Goal: Transaction & Acquisition: Purchase product/service

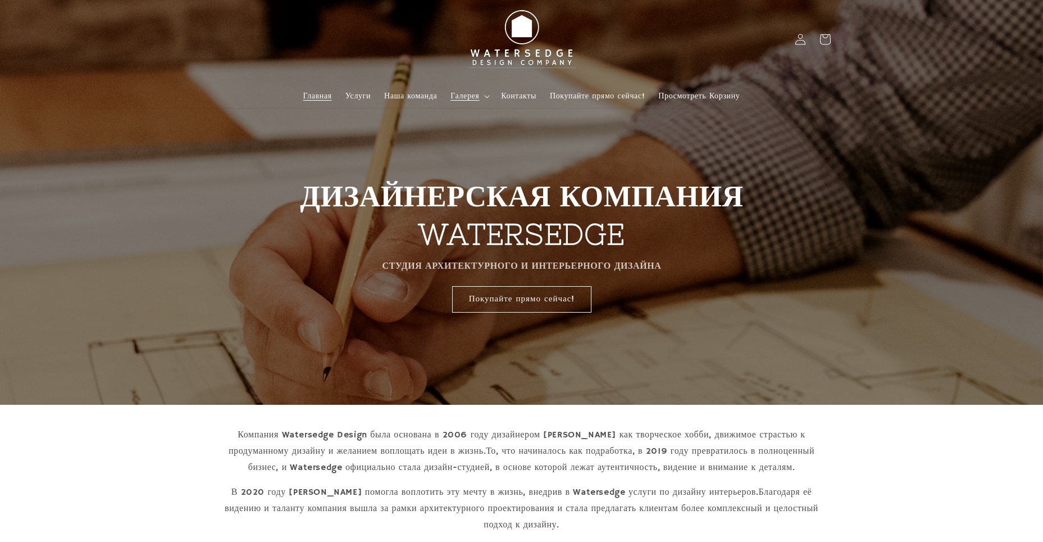
click at [485, 95] on icon at bounding box center [487, 96] width 6 height 3
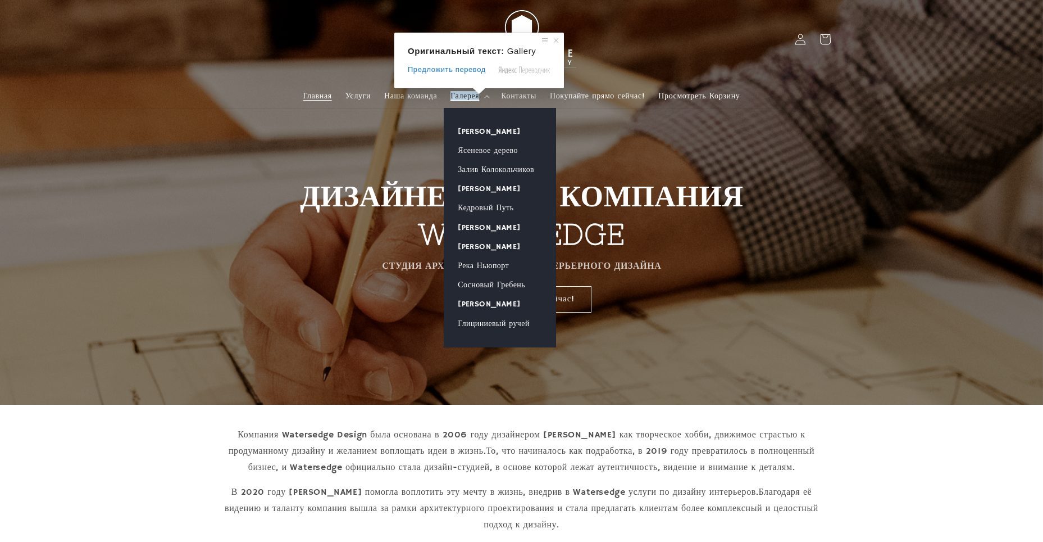
click at [466, 94] on ya-tr-span "Галерея" at bounding box center [465, 96] width 29 height 10
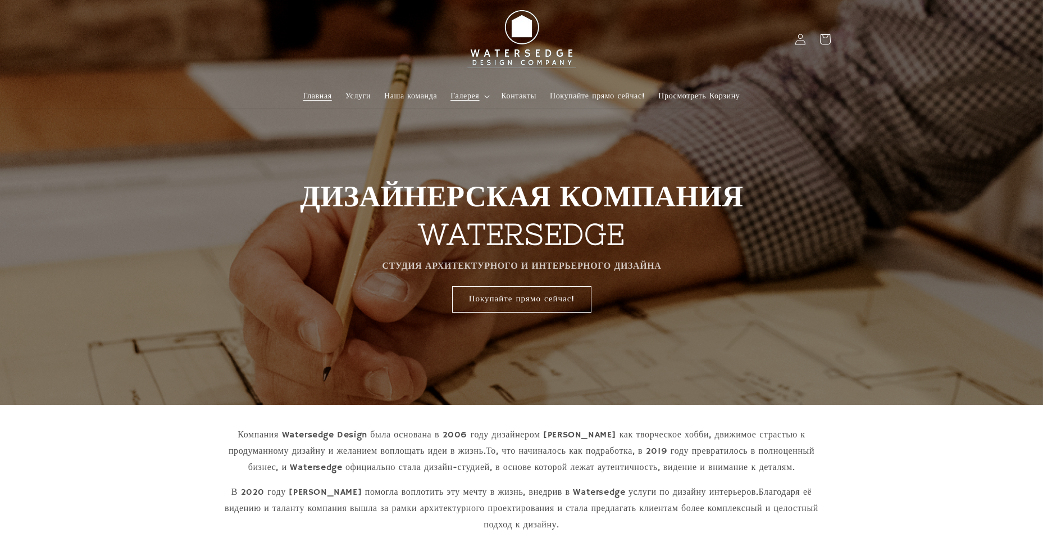
click at [466, 94] on ya-tr-span "Галерея" at bounding box center [465, 96] width 29 height 10
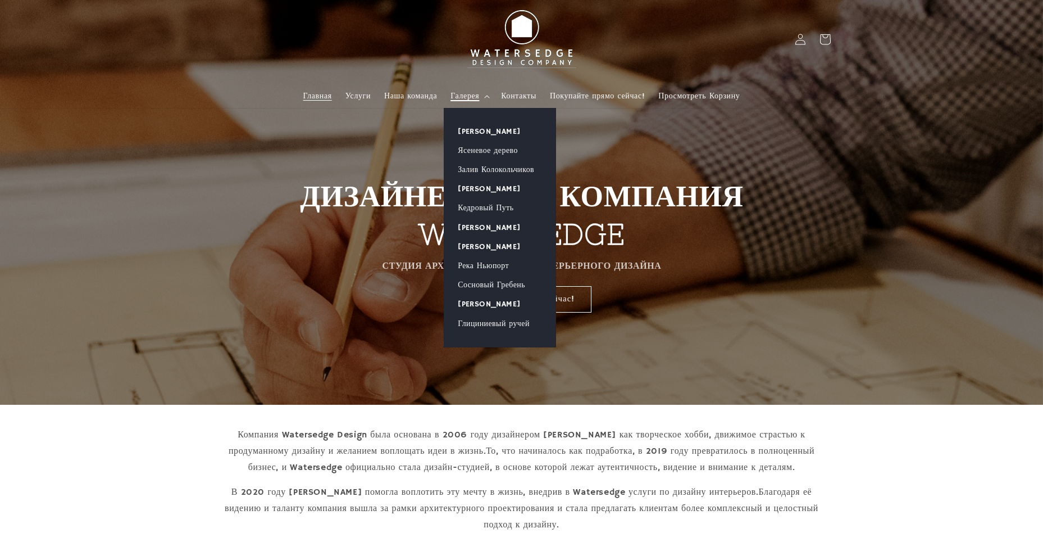
click at [466, 94] on ya-tr-span "Галерея" at bounding box center [465, 96] width 29 height 10
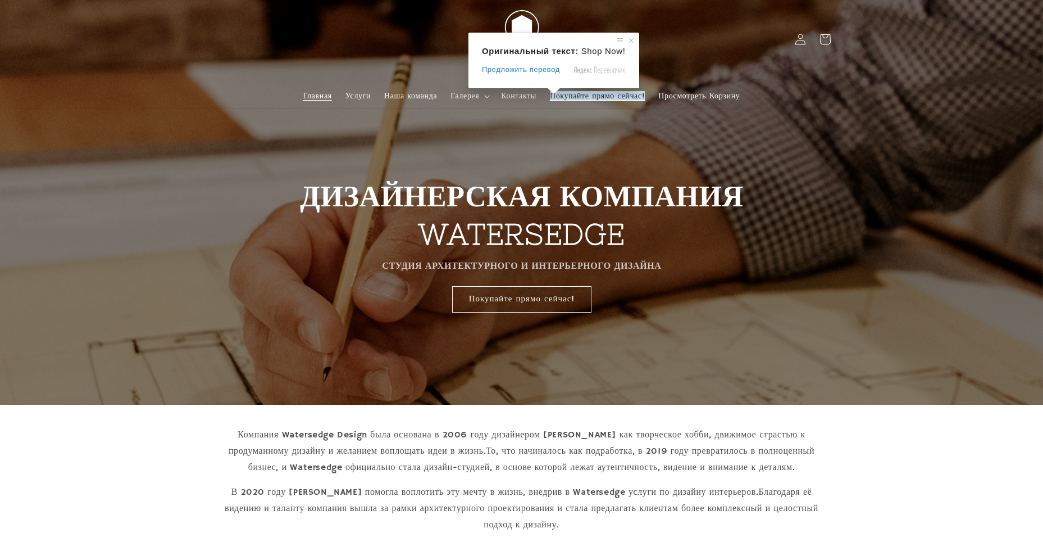
click at [583, 94] on ya-tr-span "Покупайте прямо сейчас!" at bounding box center [597, 96] width 95 height 10
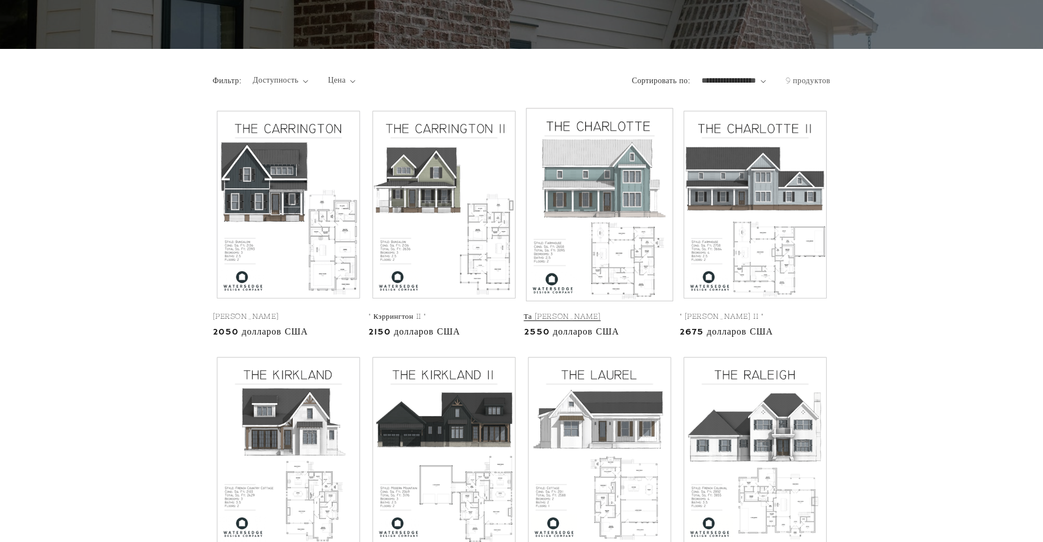
scroll to position [169, 0]
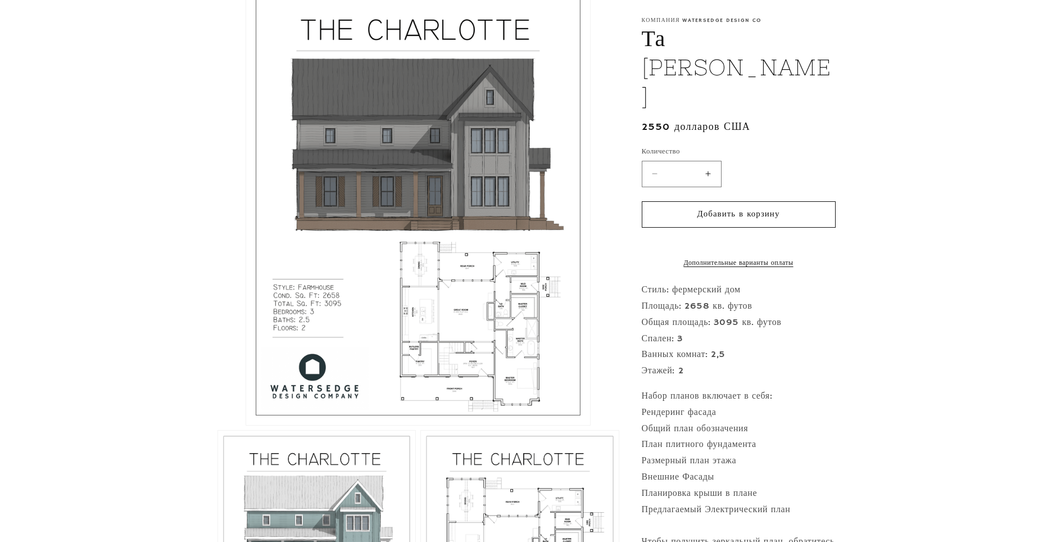
scroll to position [281, 0]
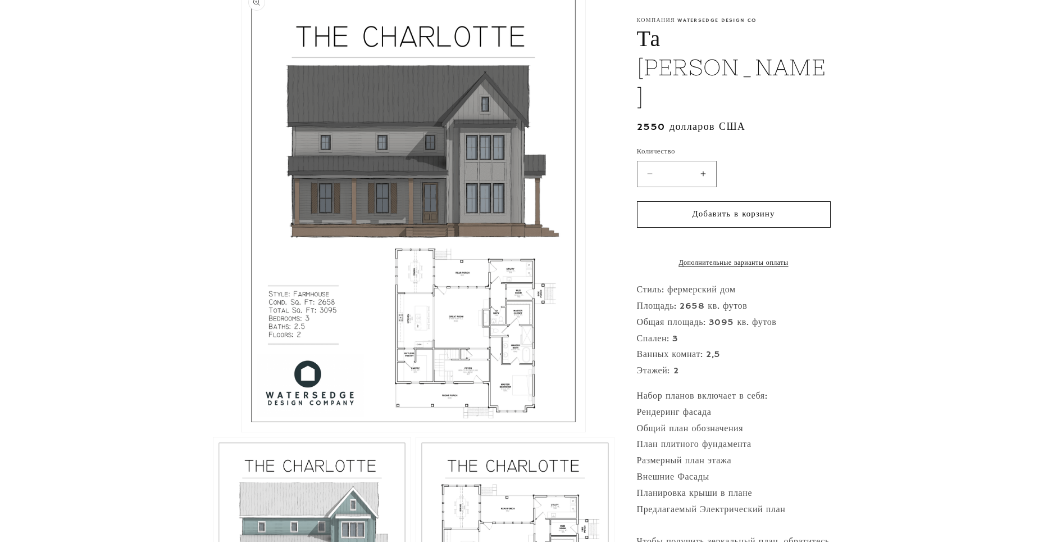
click at [242, 432] on button "Откройте медиафайл 1 в модальном окне" at bounding box center [242, 432] width 0 height 0
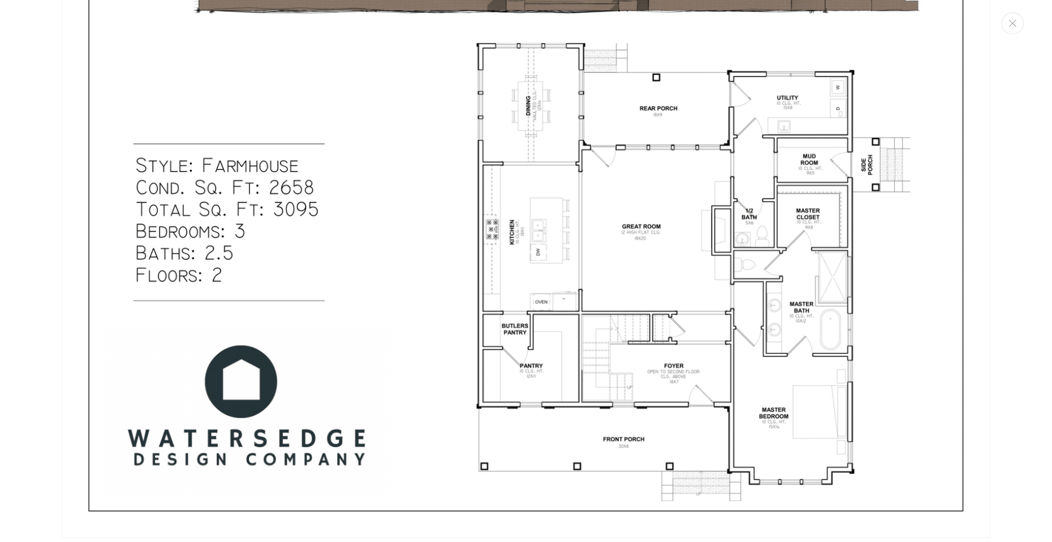
scroll to position [686, 0]
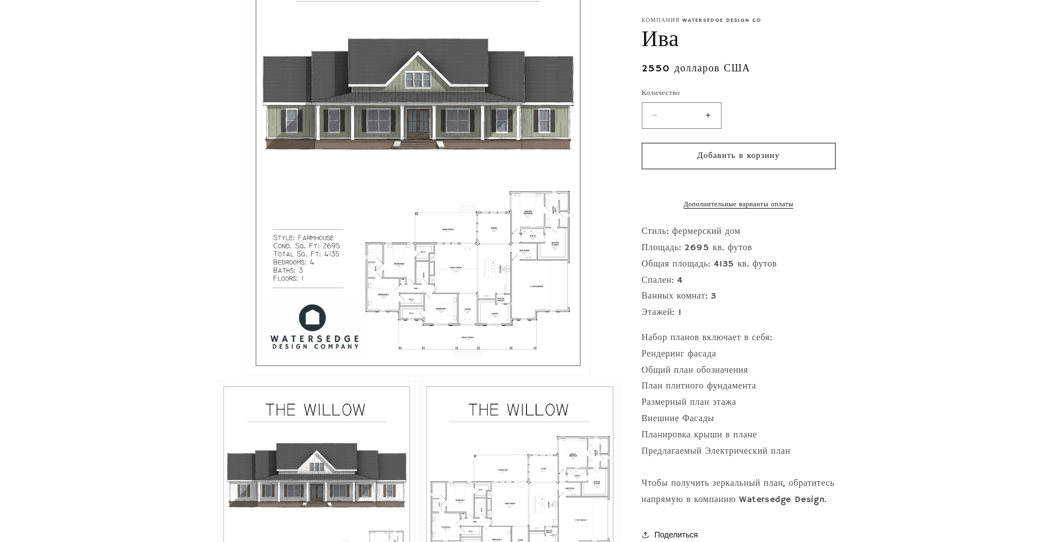
scroll to position [337, 0]
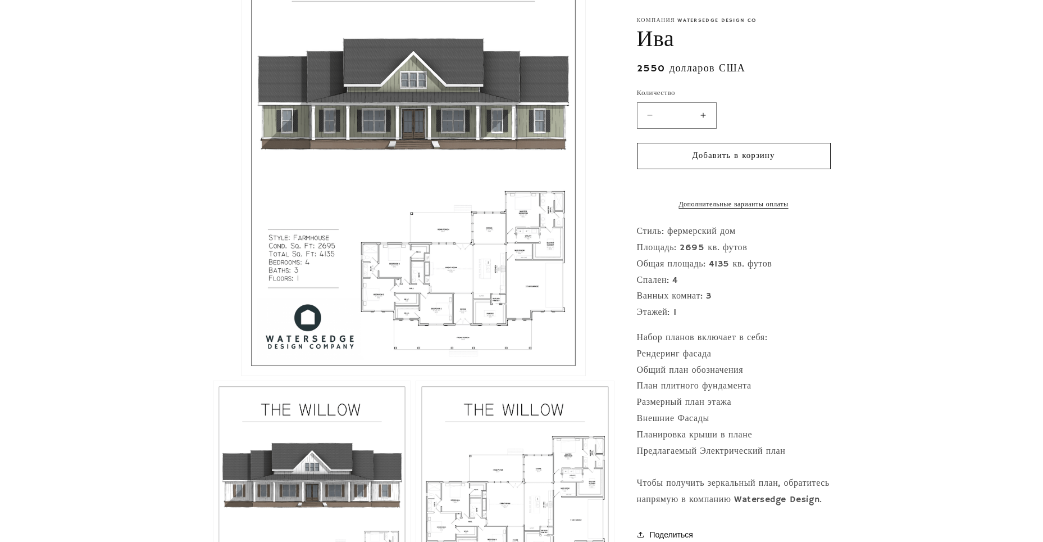
click at [242, 375] on button "Откройте медиафайл 1 в модальном окне" at bounding box center [242, 375] width 0 height 0
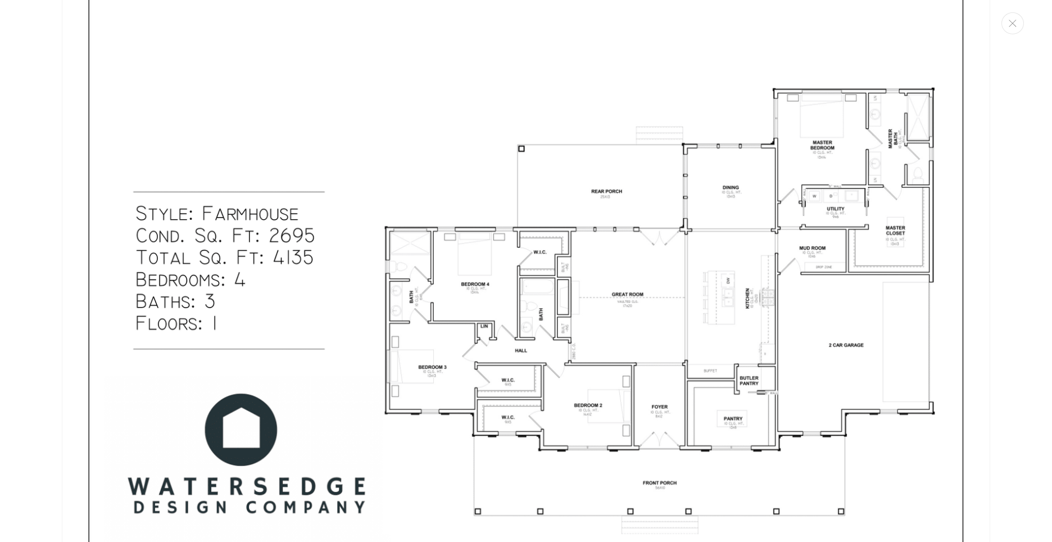
scroll to position [1809, 0]
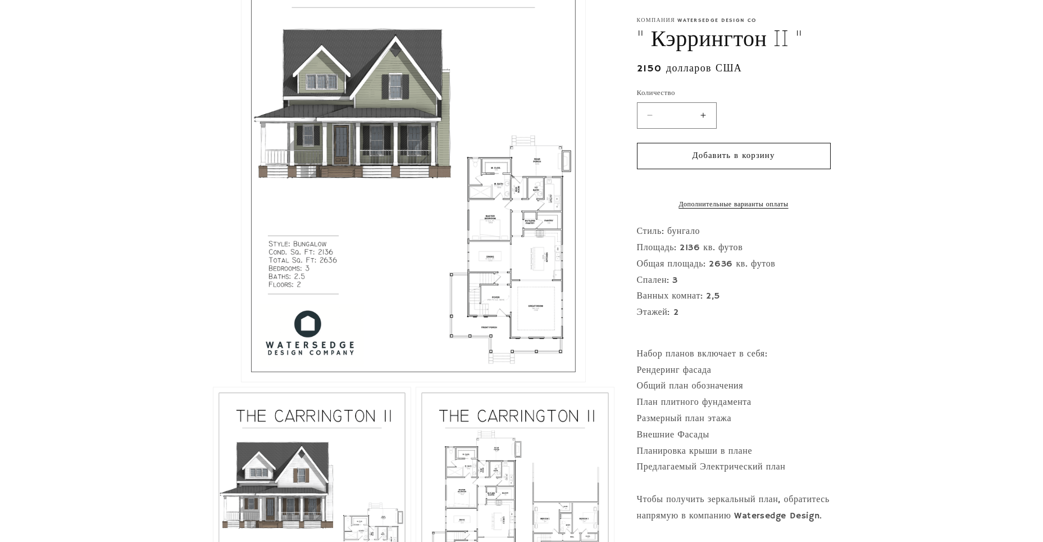
scroll to position [337, 0]
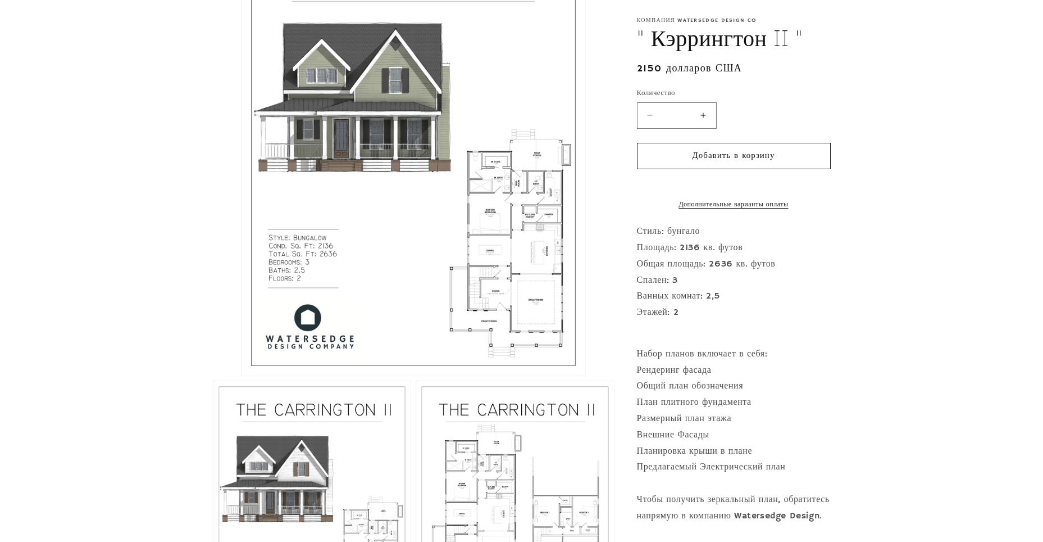
click at [242, 375] on button "Откройте медиафайл 1 в модальном окне" at bounding box center [242, 375] width 0 height 0
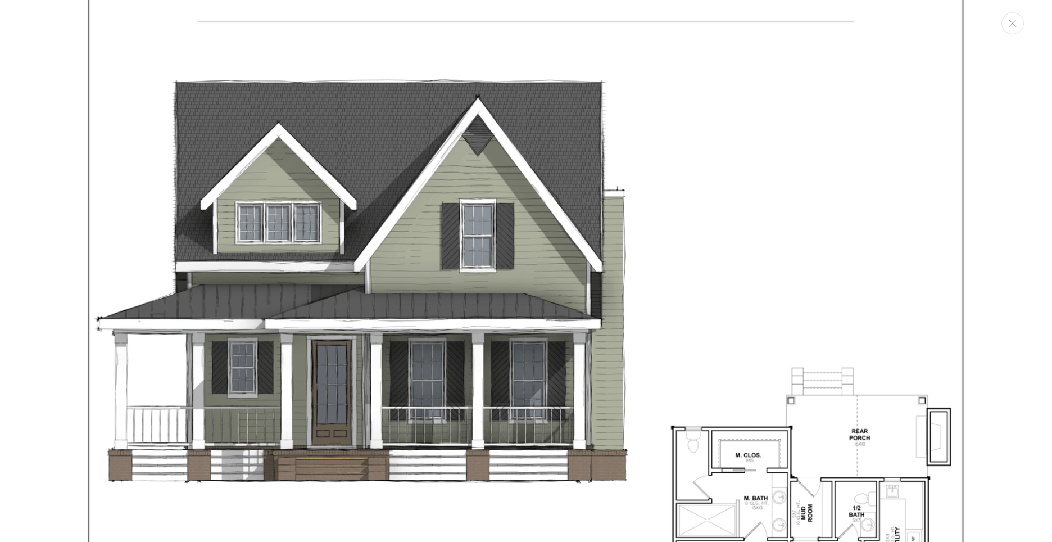
scroll to position [0, 0]
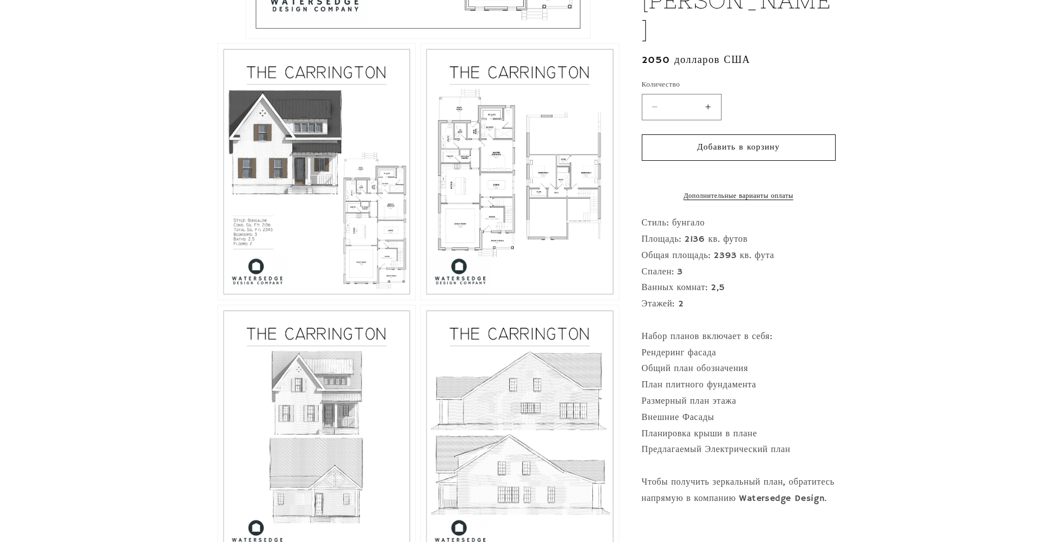
scroll to position [393, 0]
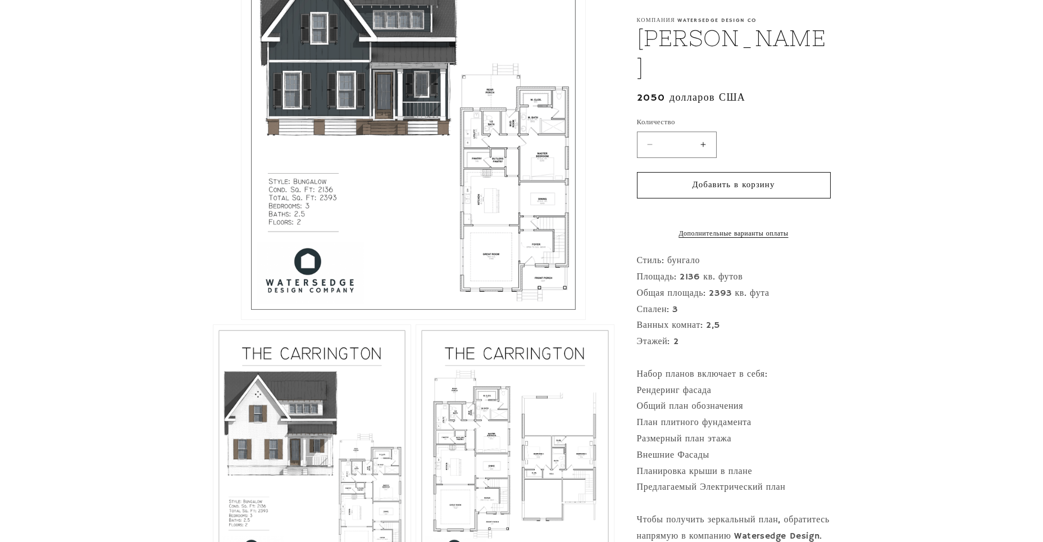
click at [242, 319] on button "Откройте медиафайл 1 в модальном окне" at bounding box center [242, 319] width 0 height 0
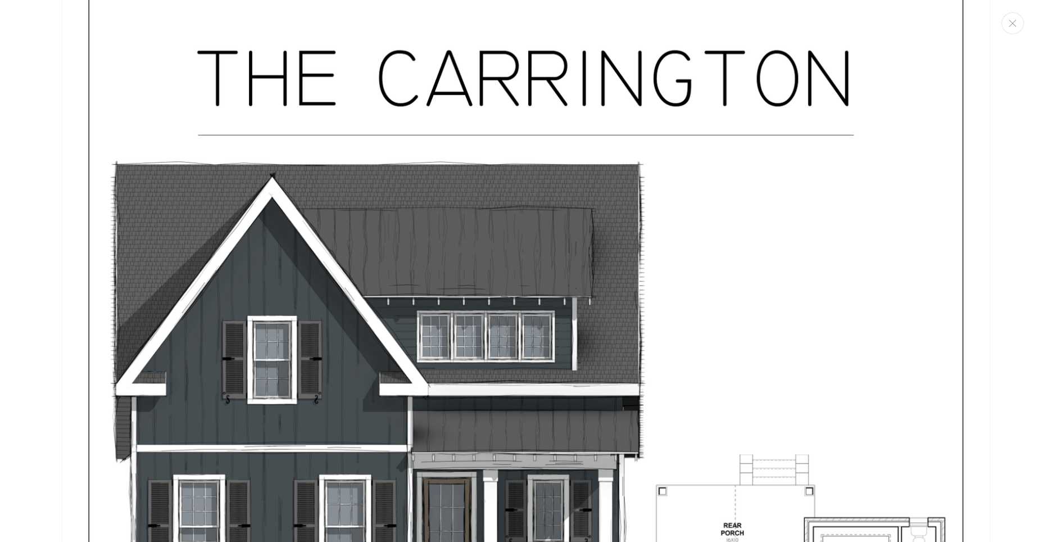
scroll to position [0, 0]
